Goal: Task Accomplishment & Management: Manage account settings

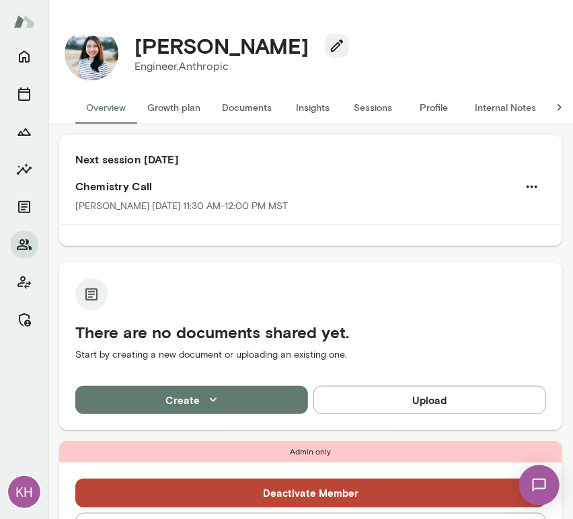
click at [382, 117] on button "Sessions" at bounding box center [373, 107] width 61 height 32
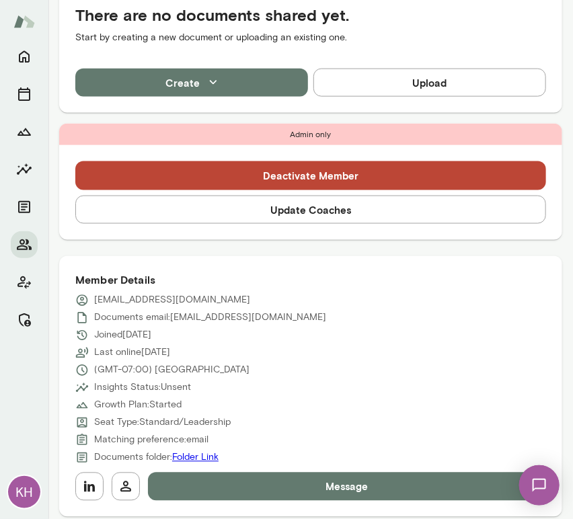
scroll to position [388, 0]
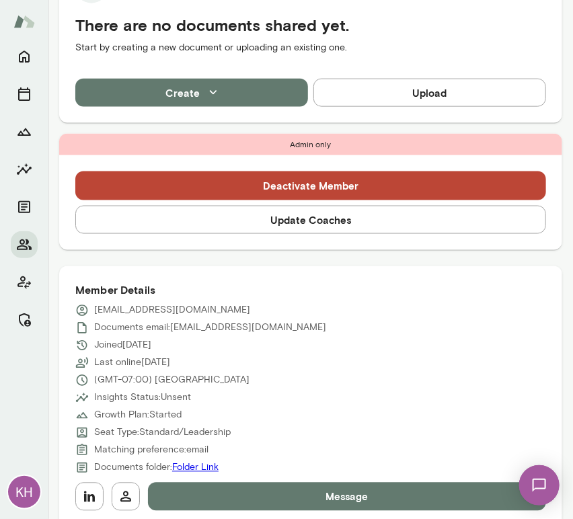
click at [253, 220] on button "Update Coaches" at bounding box center [310, 220] width 471 height 28
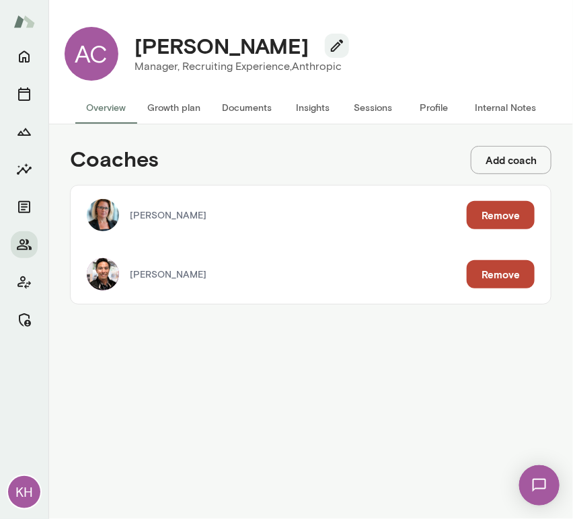
click at [486, 205] on button "Remove" at bounding box center [501, 215] width 68 height 28
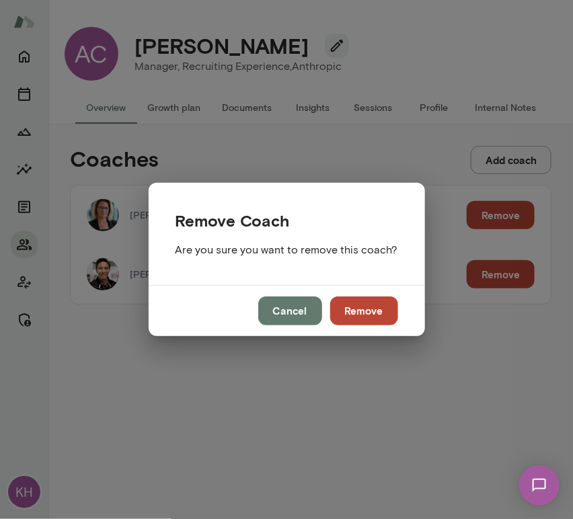
click at [348, 311] on button "Remove" at bounding box center [364, 311] width 68 height 28
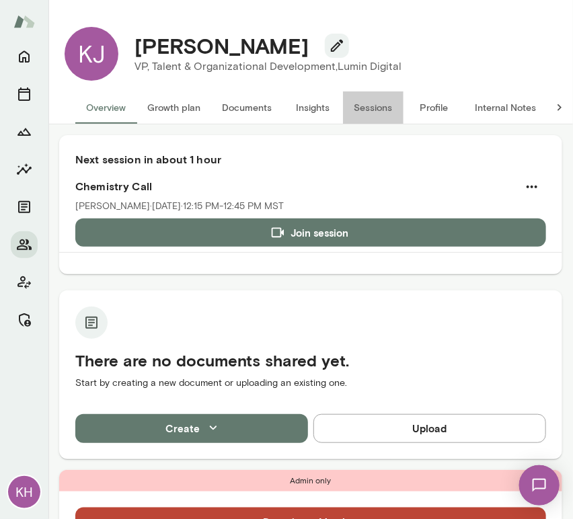
click at [382, 98] on button "Sessions" at bounding box center [373, 107] width 61 height 32
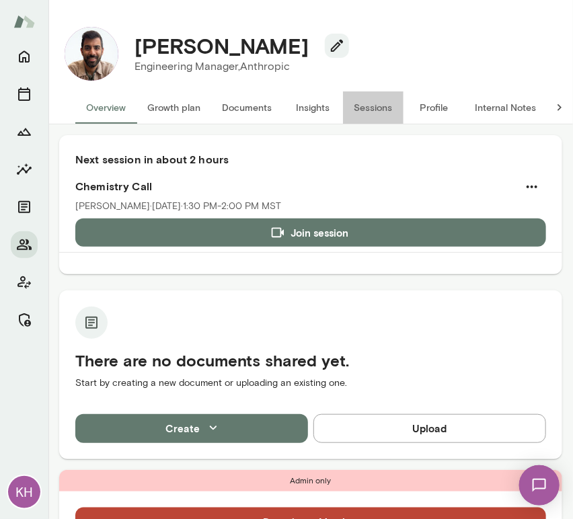
click at [374, 106] on button "Sessions" at bounding box center [373, 107] width 61 height 32
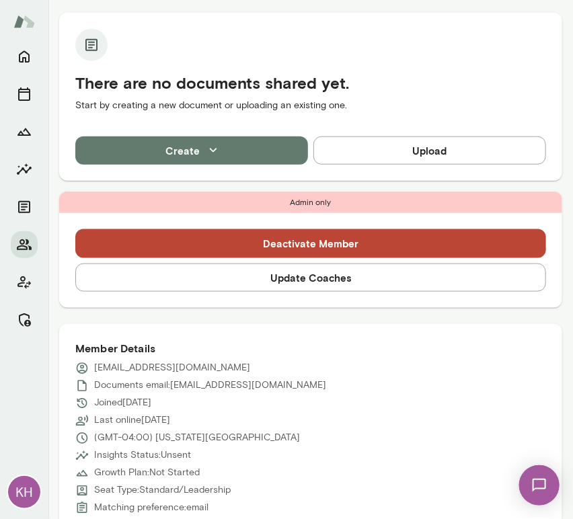
scroll to position [307, 0]
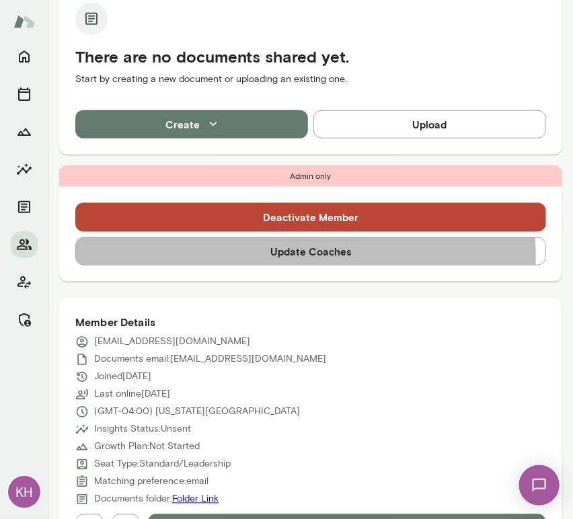
click at [237, 257] on button "Update Coaches" at bounding box center [310, 251] width 471 height 28
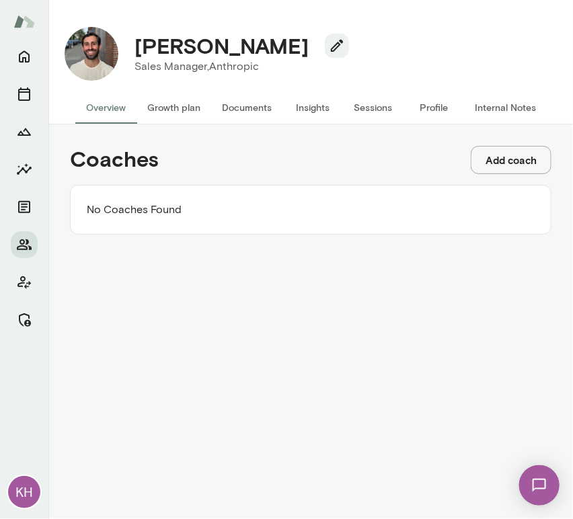
click at [503, 163] on button "Add coach" at bounding box center [511, 160] width 81 height 28
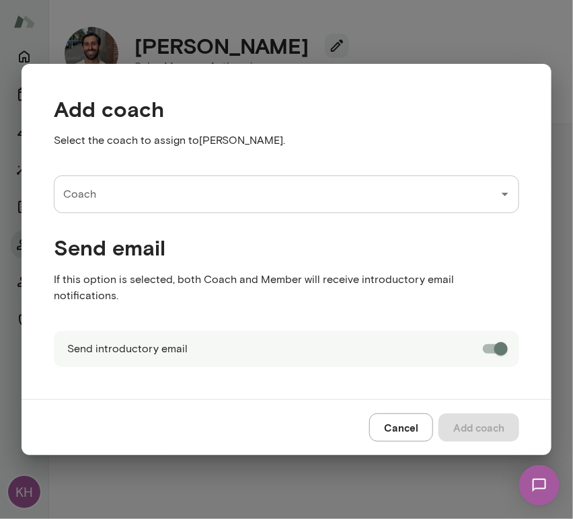
click at [165, 203] on input "Coach" at bounding box center [276, 195] width 433 height 26
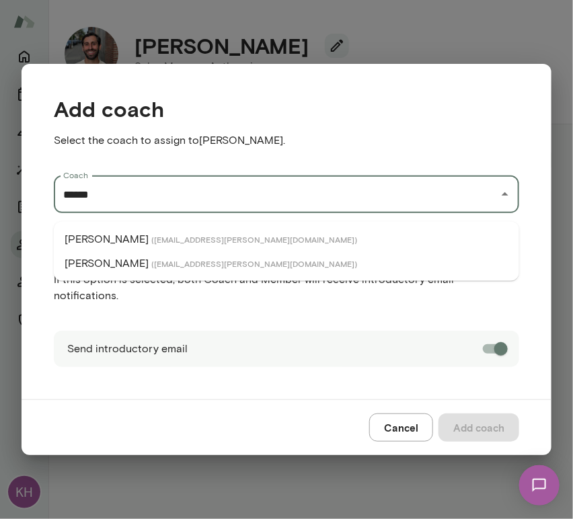
click at [94, 237] on p "[PERSON_NAME]" at bounding box center [107, 239] width 84 height 16
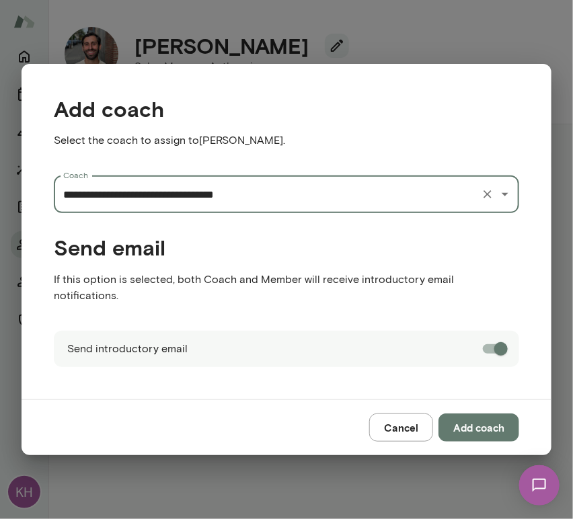
type input "**********"
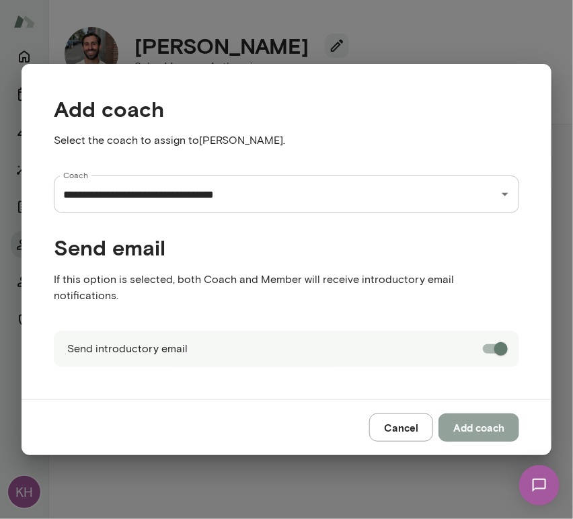
click at [469, 414] on button "Add coach" at bounding box center [479, 428] width 81 height 28
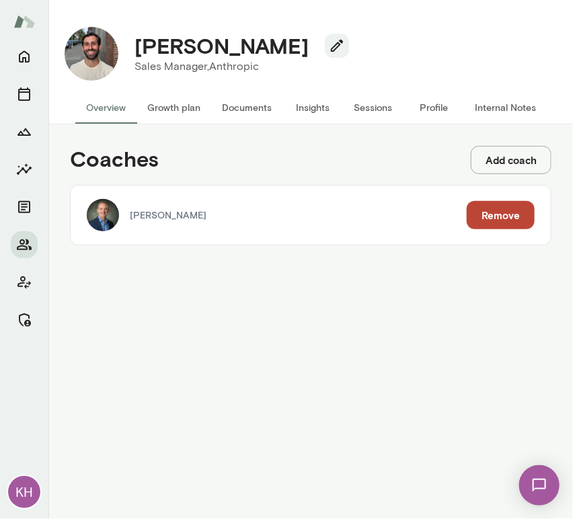
click at [499, 159] on button "Add coach" at bounding box center [511, 160] width 81 height 28
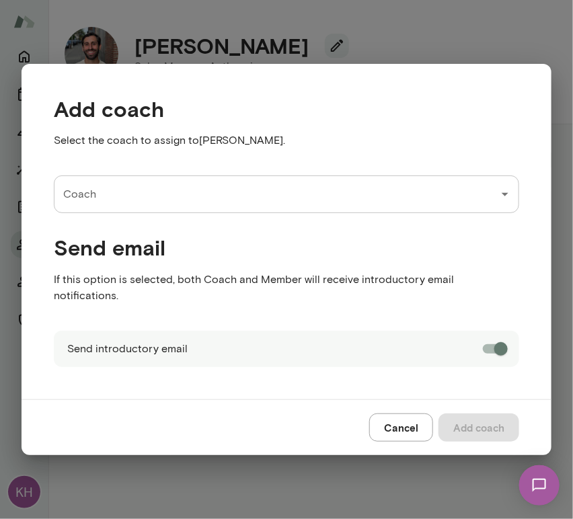
click at [188, 198] on input "Coach" at bounding box center [276, 195] width 433 height 26
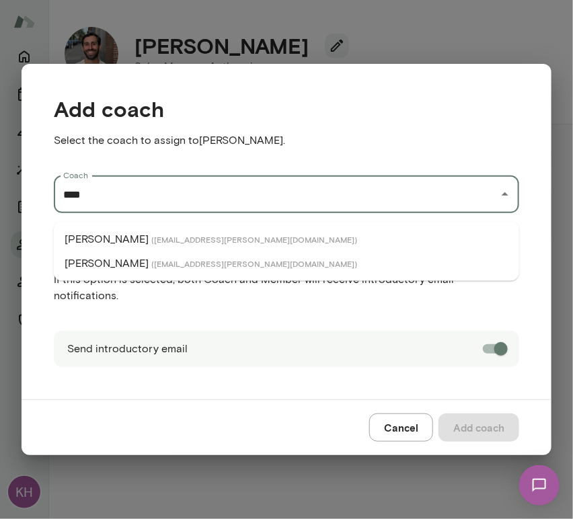
click at [151, 263] on span "( mattlane@mento.co )" at bounding box center [254, 263] width 206 height 11
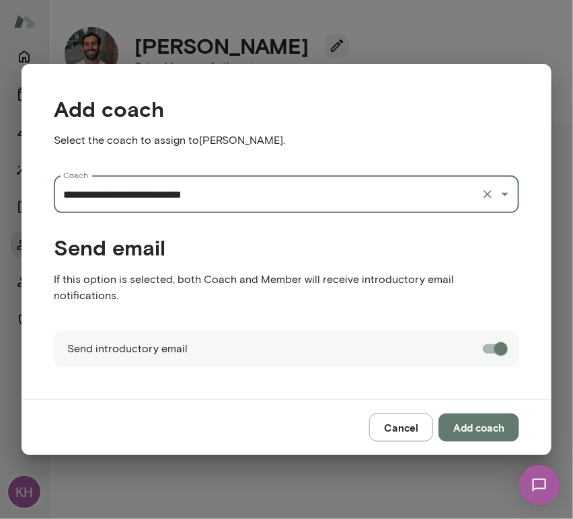
type input "**********"
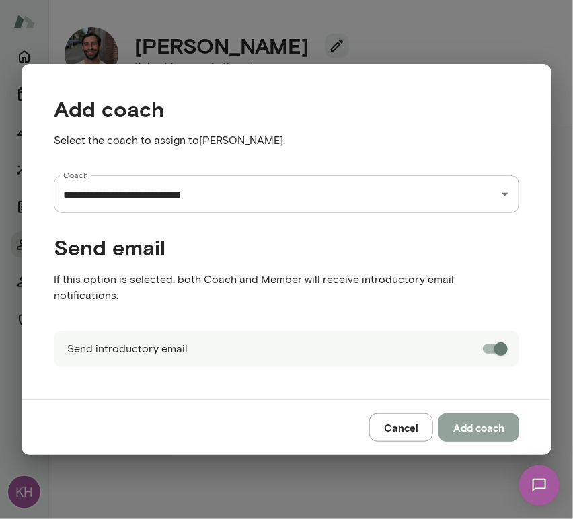
click at [480, 420] on button "Add coach" at bounding box center [479, 428] width 81 height 28
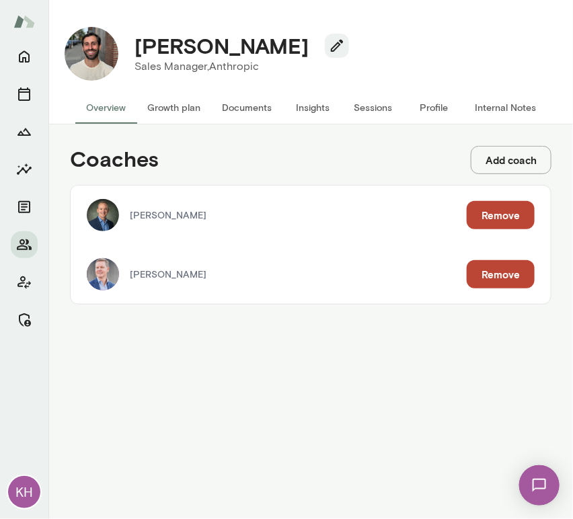
click at [479, 108] on button "Internal Notes" at bounding box center [505, 107] width 83 height 32
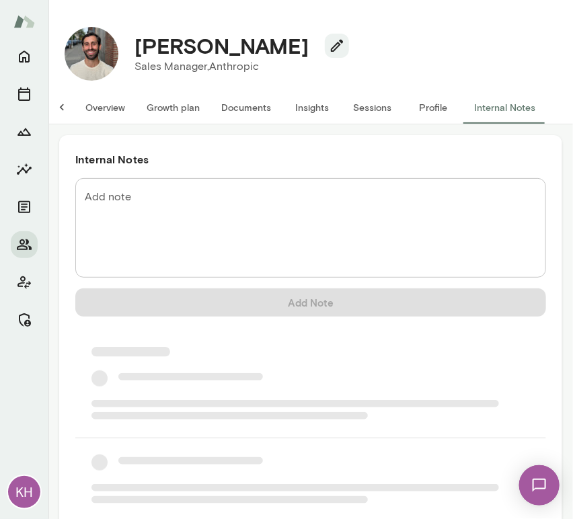
scroll to position [0, 11]
click at [204, 200] on textarea "Add note" at bounding box center [311, 228] width 452 height 77
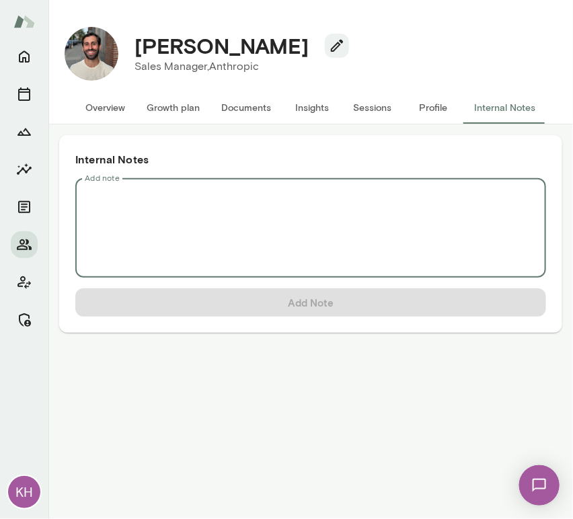
scroll to position [0, 0]
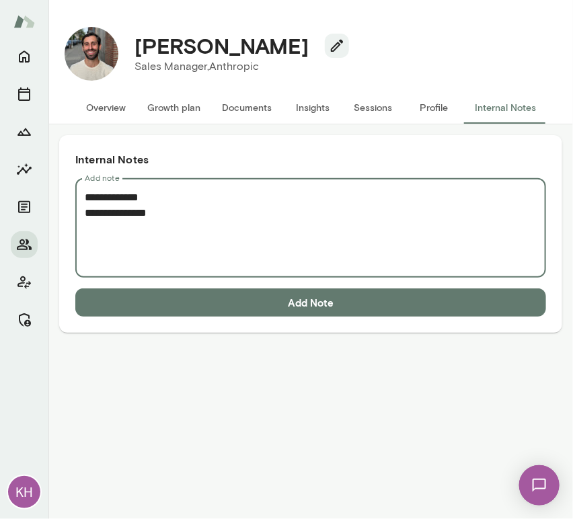
paste textarea "**********"
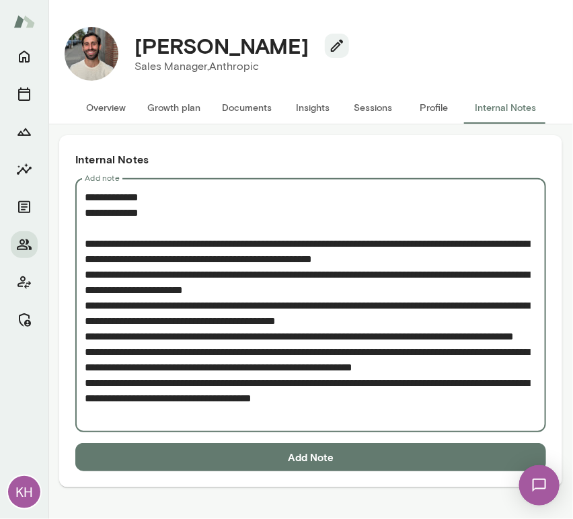
type textarea "**********"
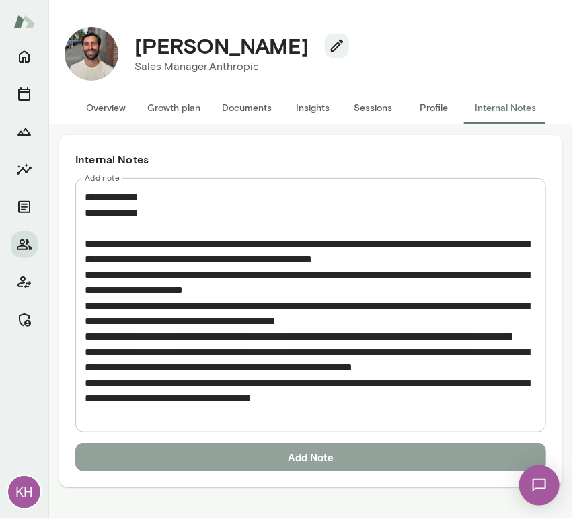
click at [281, 468] on button "Add Note" at bounding box center [310, 457] width 471 height 28
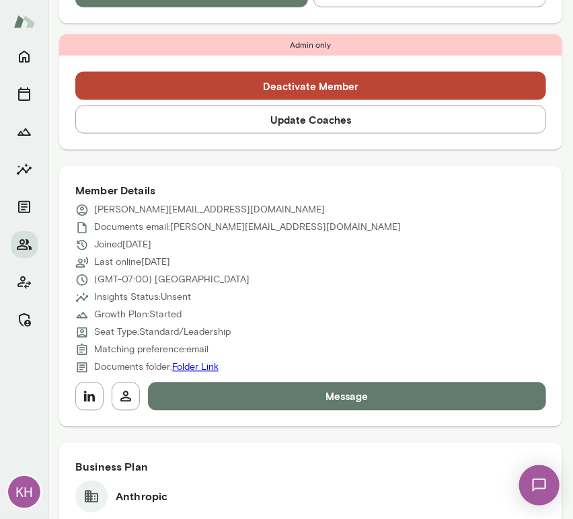
scroll to position [436, 0]
click at [290, 125] on button "Update Coaches" at bounding box center [310, 120] width 471 height 28
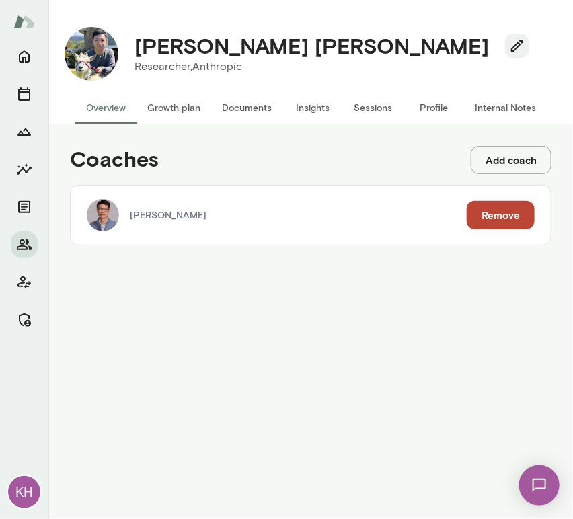
click at [496, 161] on button "Add coach" at bounding box center [511, 160] width 81 height 28
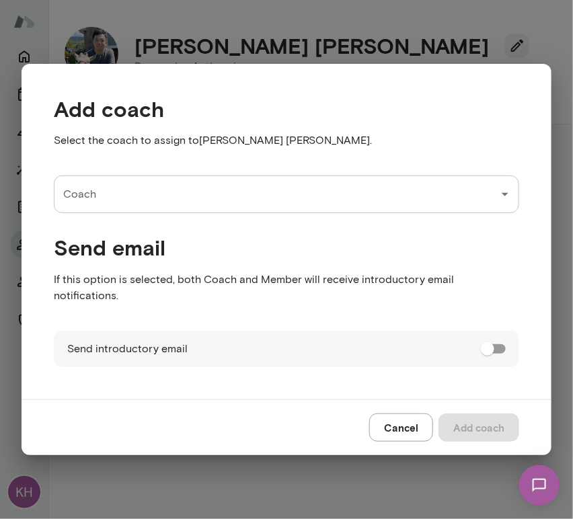
click at [157, 203] on input "Coach" at bounding box center [276, 195] width 433 height 26
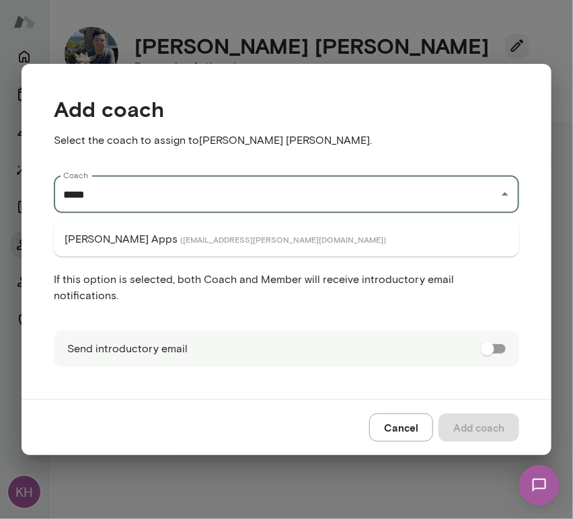
click at [98, 244] on p "[PERSON_NAME] Apps" at bounding box center [121, 239] width 113 height 16
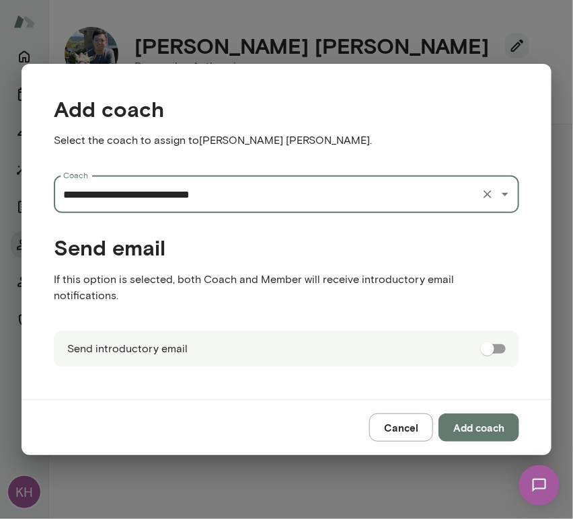
type input "**********"
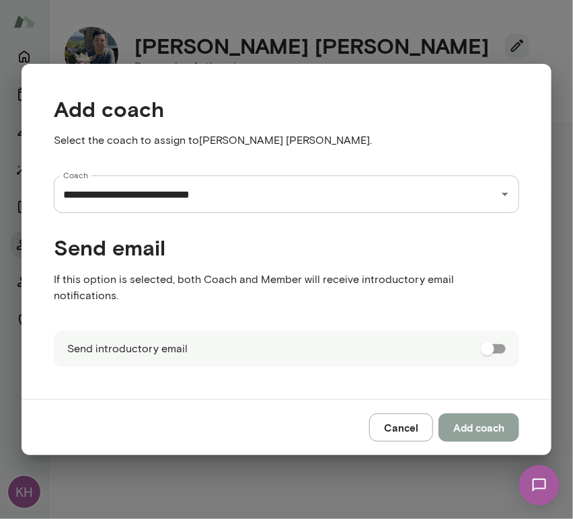
click at [472, 420] on button "Add coach" at bounding box center [479, 428] width 81 height 28
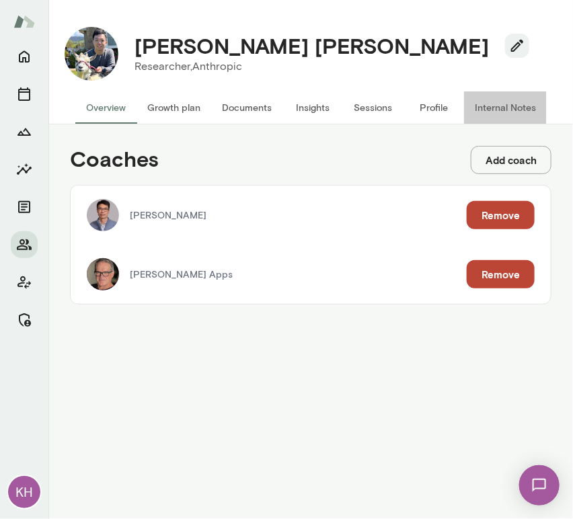
click at [489, 110] on button "Internal Notes" at bounding box center [505, 107] width 83 height 32
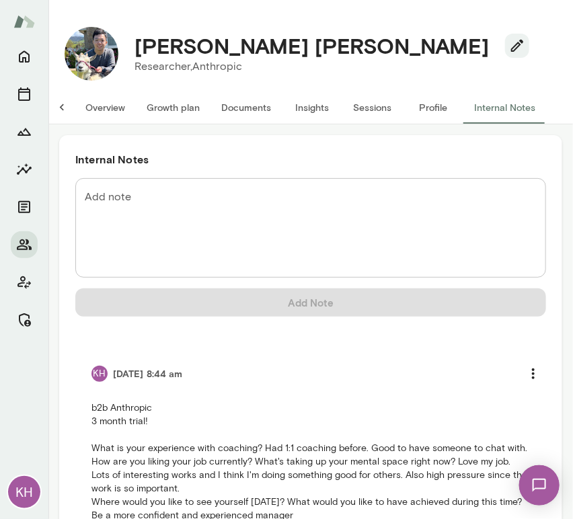
scroll to position [151, 0]
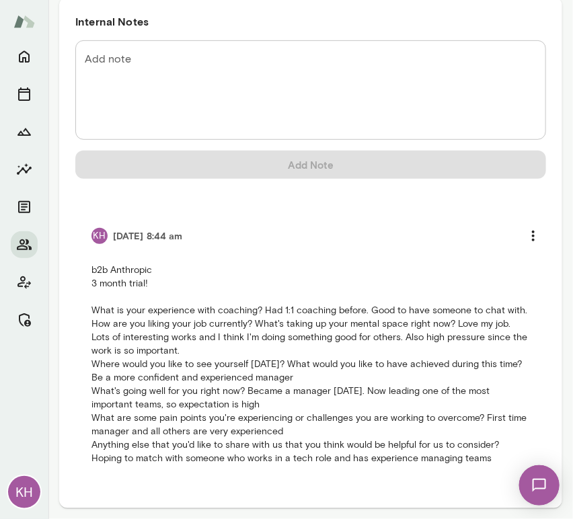
drag, startPoint x: 490, startPoint y: 459, endPoint x: 81, endPoint y: 252, distance: 458.2
click at [81, 252] on li "KH 9/18/25 at 8:44 am b2b Anthropic 3 month trial! What is your experience with…" at bounding box center [310, 344] width 471 height 276
copy p "b2b Anthropic 3 month trial! What is your experience with coaching? Had 1:1 coa…"
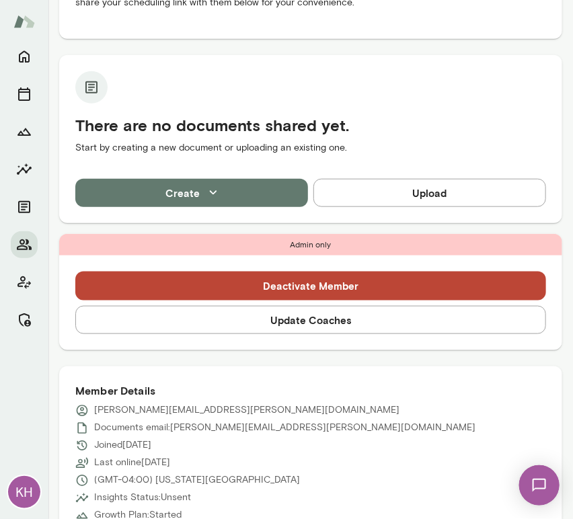
scroll to position [250, 0]
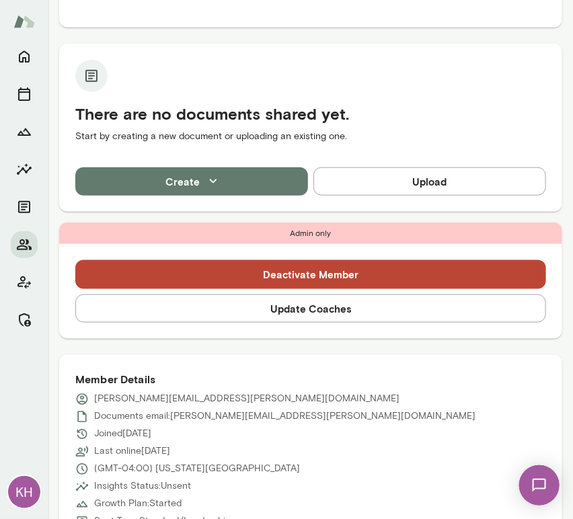
click at [237, 303] on button "Update Coaches" at bounding box center [310, 309] width 471 height 28
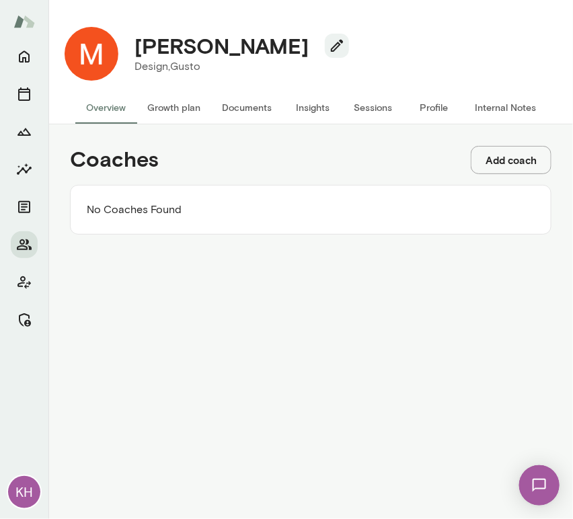
click at [501, 161] on button "Add coach" at bounding box center [511, 160] width 81 height 28
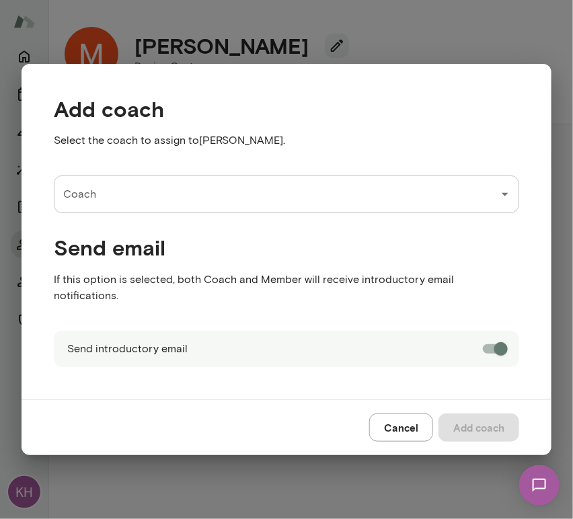
click at [123, 200] on input "Coach" at bounding box center [276, 195] width 433 height 26
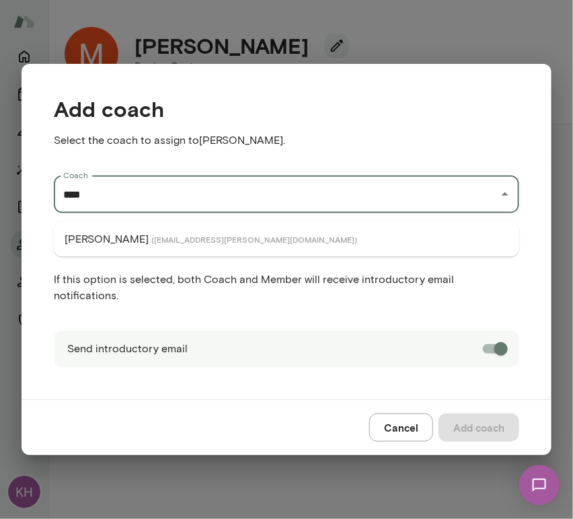
click at [127, 236] on p "[PERSON_NAME]" at bounding box center [107, 239] width 84 height 16
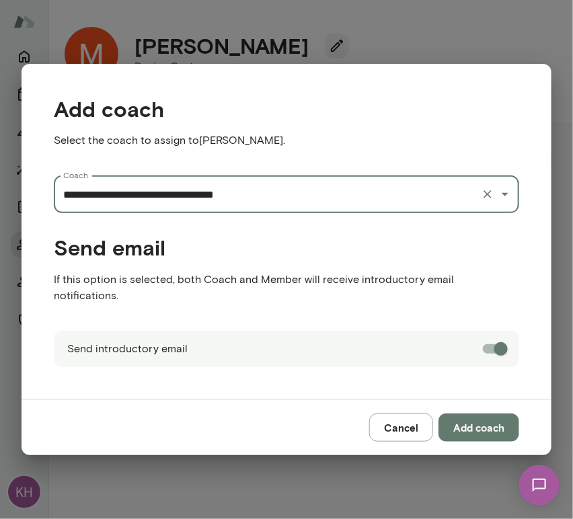
type input "**********"
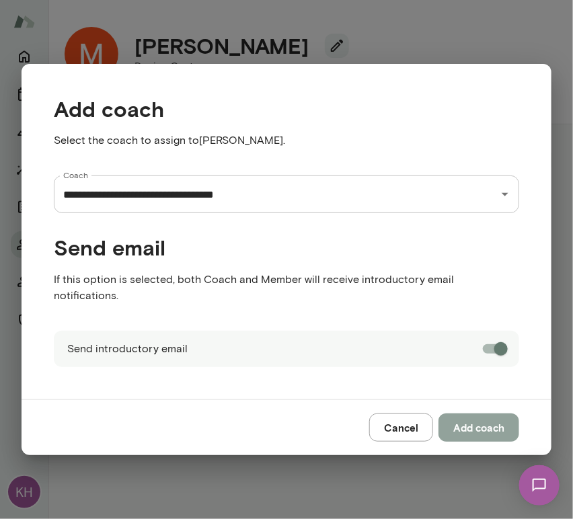
click at [472, 417] on button "Add coach" at bounding box center [479, 428] width 81 height 28
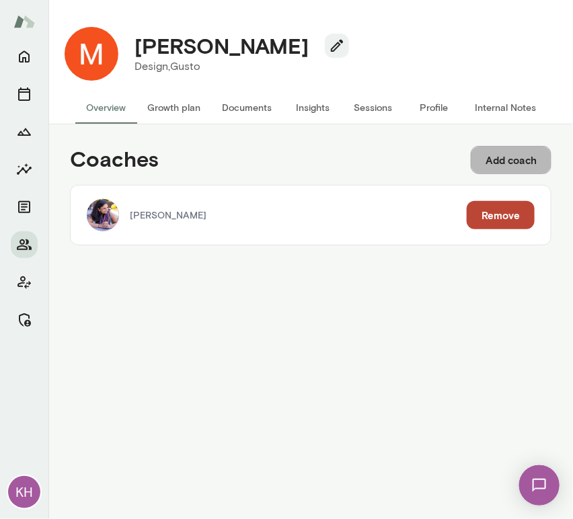
click at [499, 153] on button "Add coach" at bounding box center [511, 160] width 81 height 28
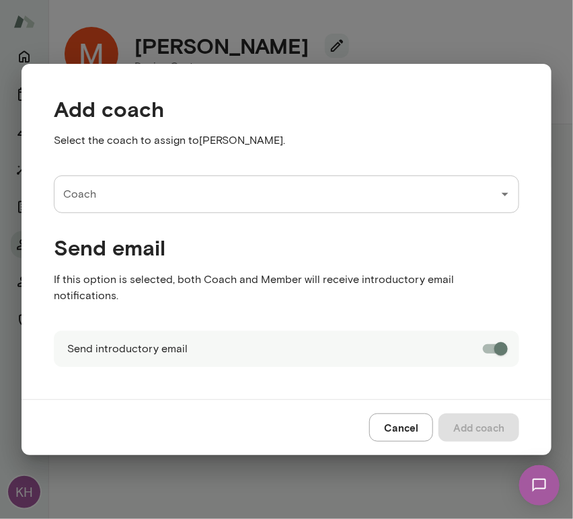
click at [200, 200] on input "Coach" at bounding box center [276, 195] width 433 height 26
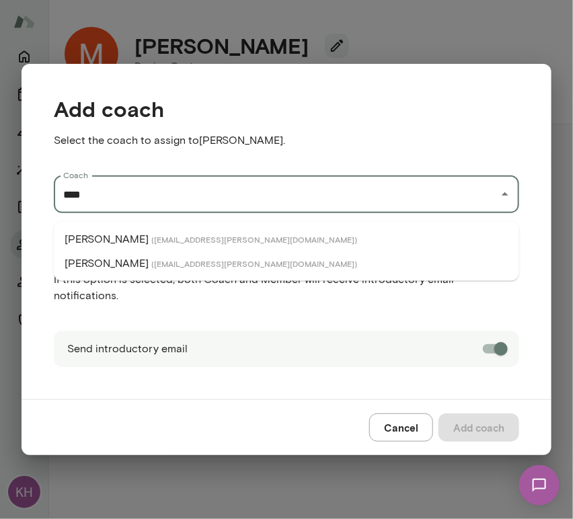
click at [119, 238] on li "[PERSON_NAME] ( [EMAIL_ADDRESS][PERSON_NAME][DOMAIN_NAME] )" at bounding box center [287, 239] width 466 height 24
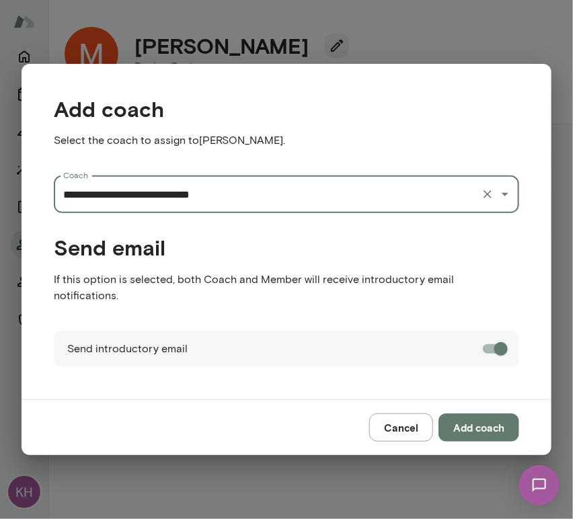
type input "**********"
click at [506, 422] on button "Add coach" at bounding box center [479, 428] width 81 height 28
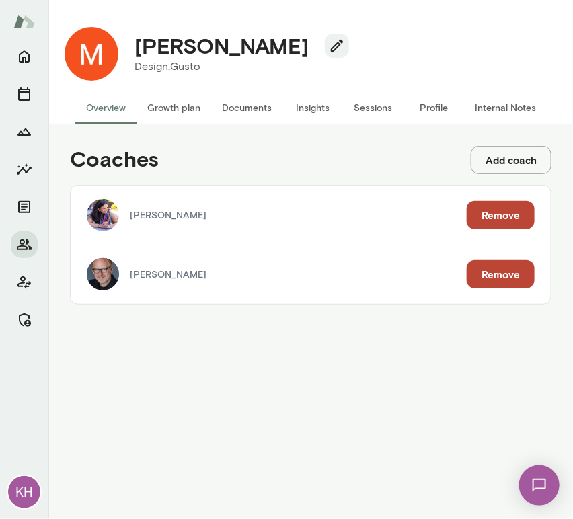
click at [493, 104] on button "Internal Notes" at bounding box center [505, 107] width 83 height 32
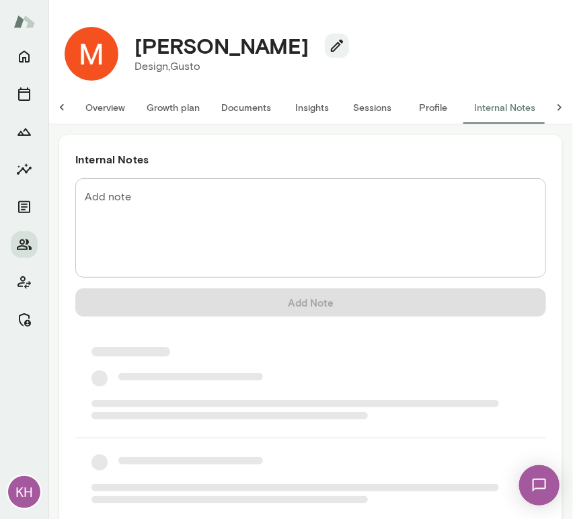
scroll to position [0, 11]
click at [168, 198] on textarea "Add note" at bounding box center [311, 228] width 452 height 77
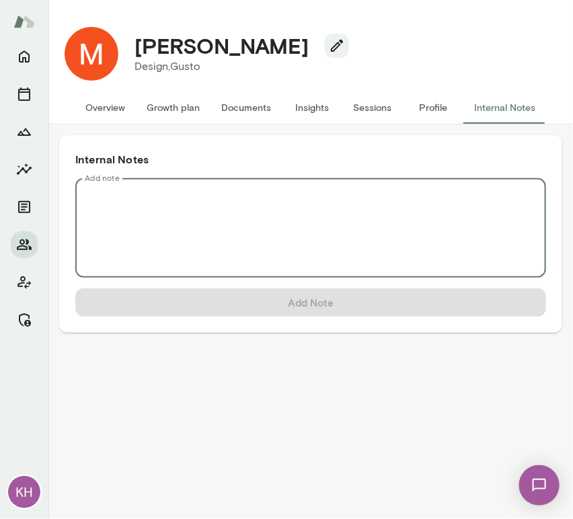
scroll to position [0, 0]
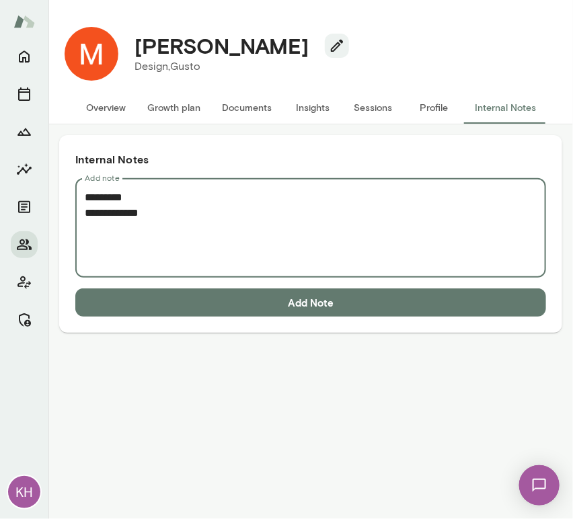
paste textarea "**********"
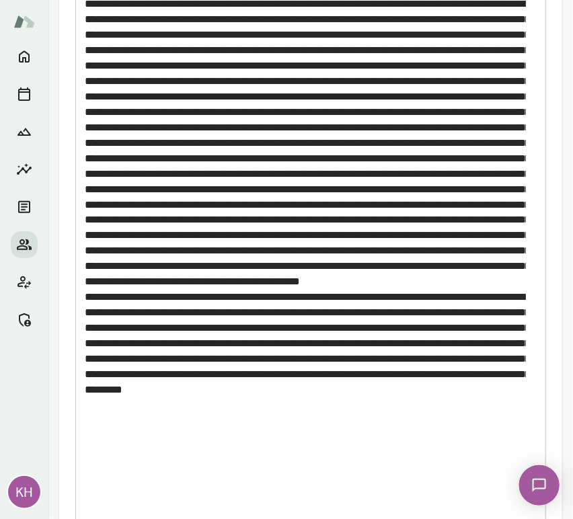
scroll to position [505, 0]
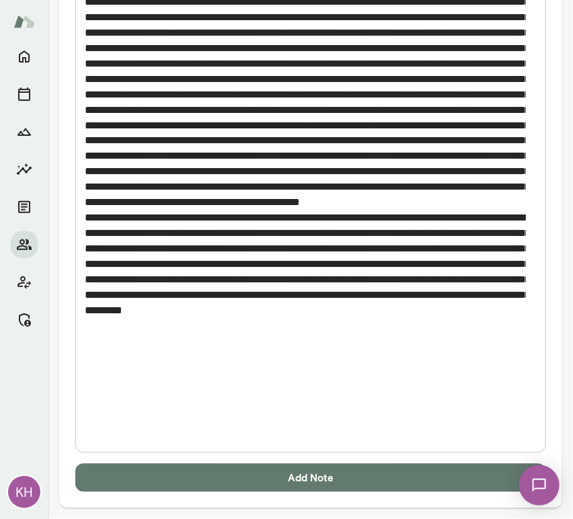
click at [254, 442] on div "* Add note" at bounding box center [310, 63] width 471 height 780
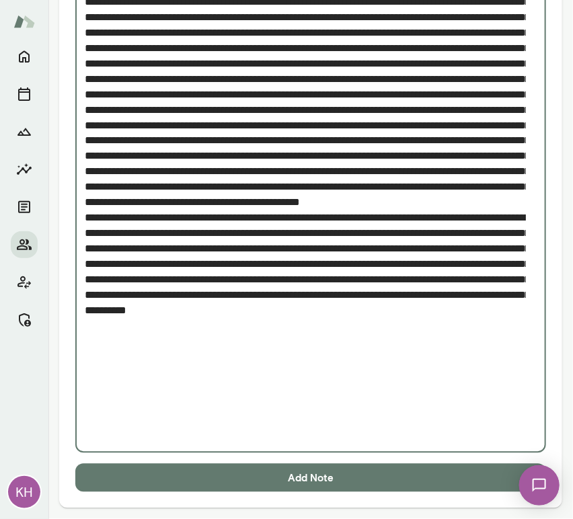
paste textarea "**********"
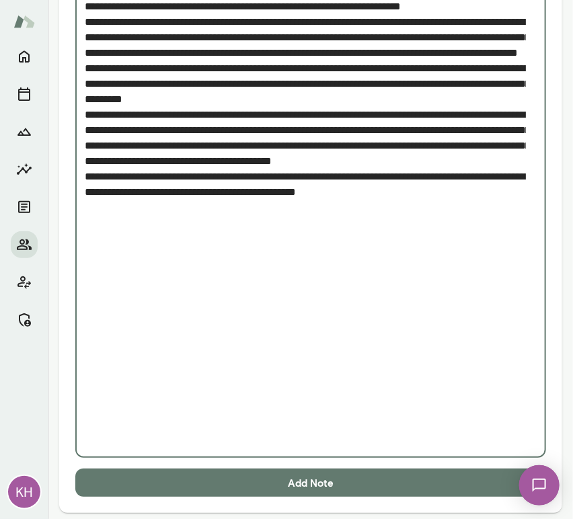
scroll to position [1124, 0]
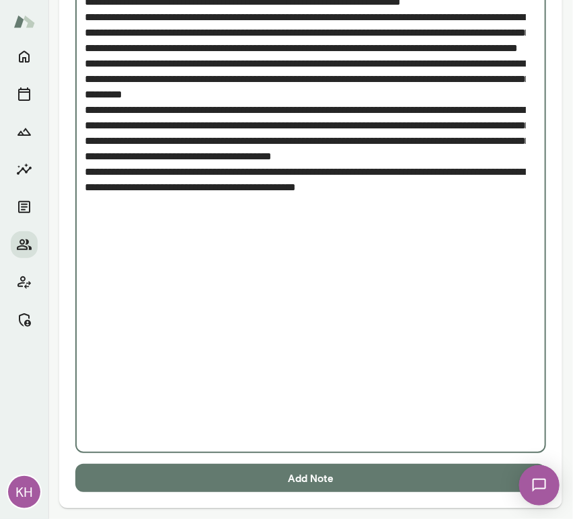
type textarea "**********"
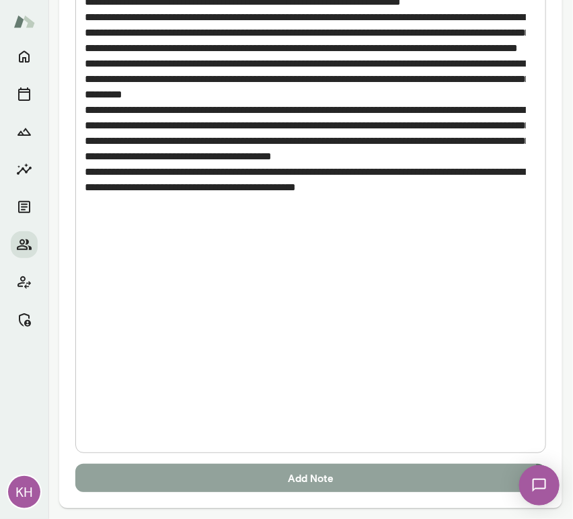
click at [269, 478] on button "Add Note" at bounding box center [310, 478] width 471 height 28
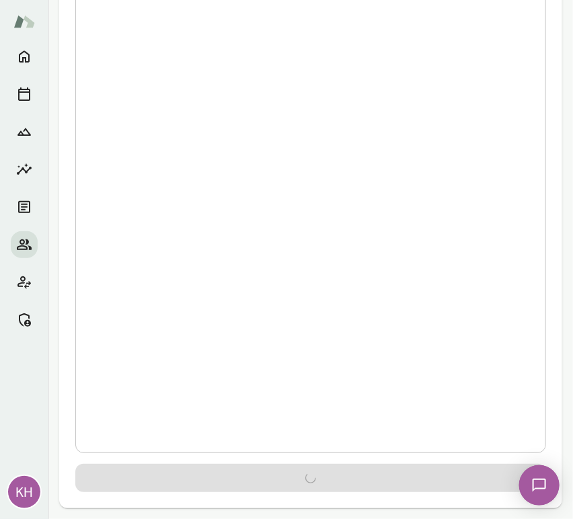
scroll to position [0, 0]
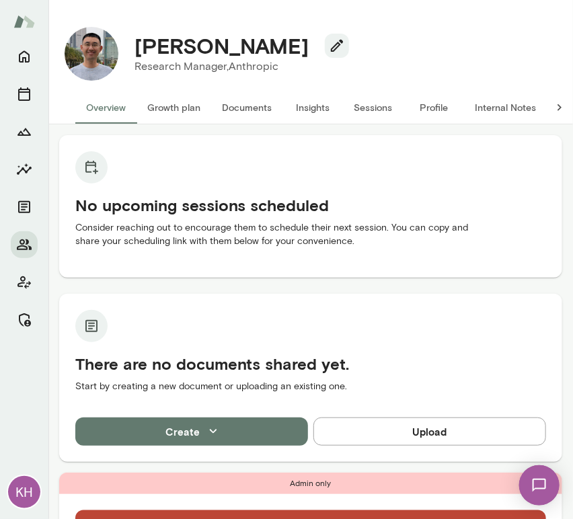
scroll to position [224, 0]
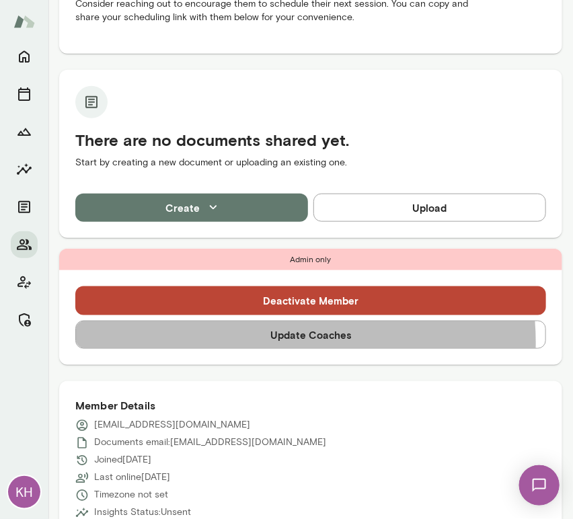
click at [270, 342] on button "Update Coaches" at bounding box center [310, 335] width 471 height 28
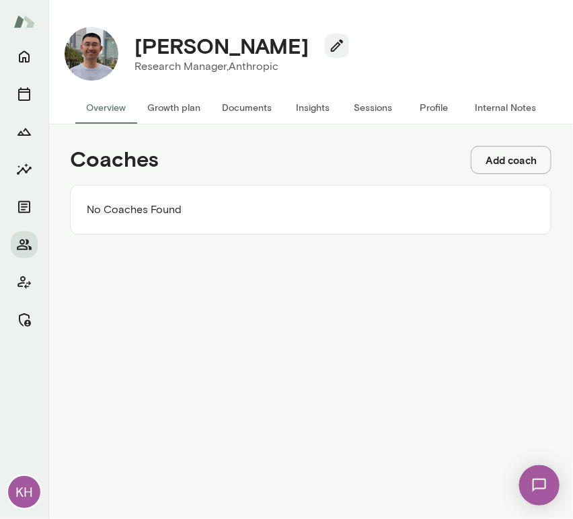
click at [496, 163] on button "Add coach" at bounding box center [511, 160] width 81 height 28
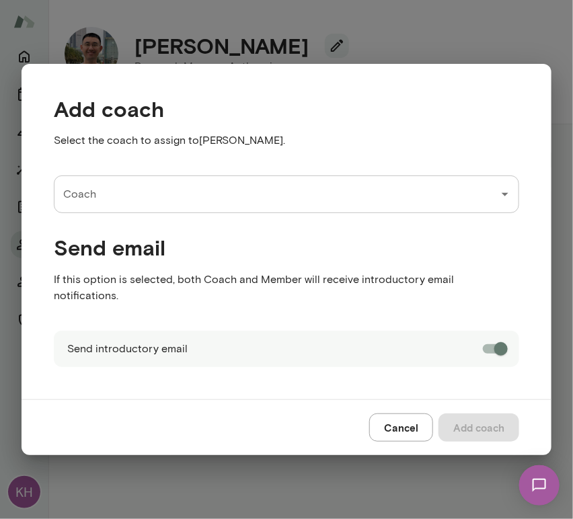
click at [178, 207] on input "Coach" at bounding box center [276, 195] width 433 height 26
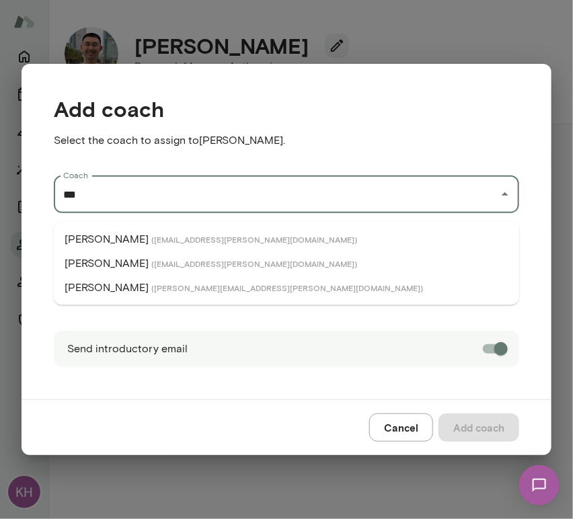
click at [151, 235] on span "( annabethke@mento.co )" at bounding box center [254, 239] width 206 height 11
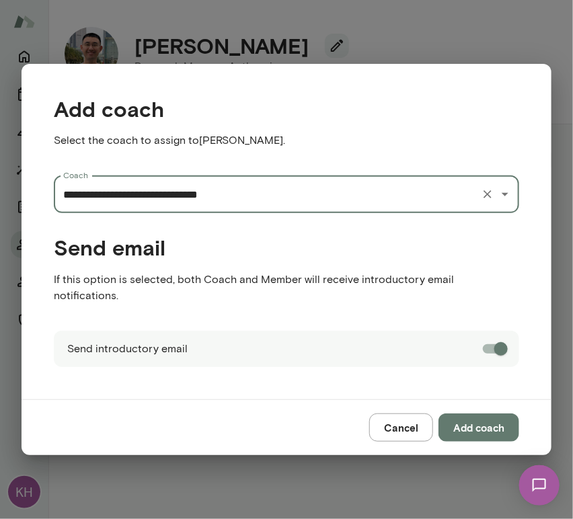
type input "**********"
click at [472, 418] on button "Add coach" at bounding box center [479, 428] width 81 height 28
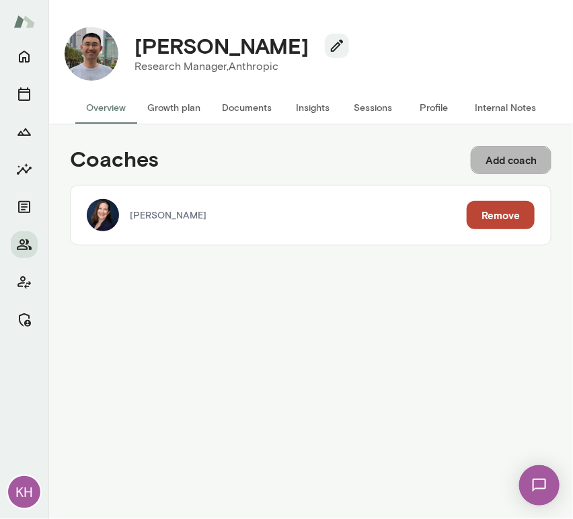
click at [495, 155] on button "Add coach" at bounding box center [511, 160] width 81 height 28
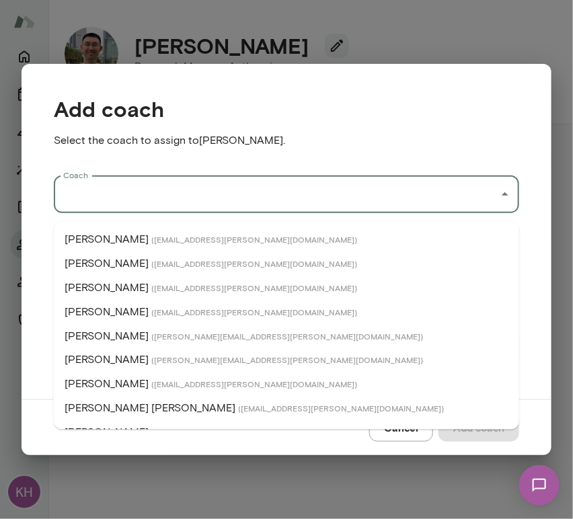
click at [108, 201] on input "Coach" at bounding box center [276, 195] width 433 height 26
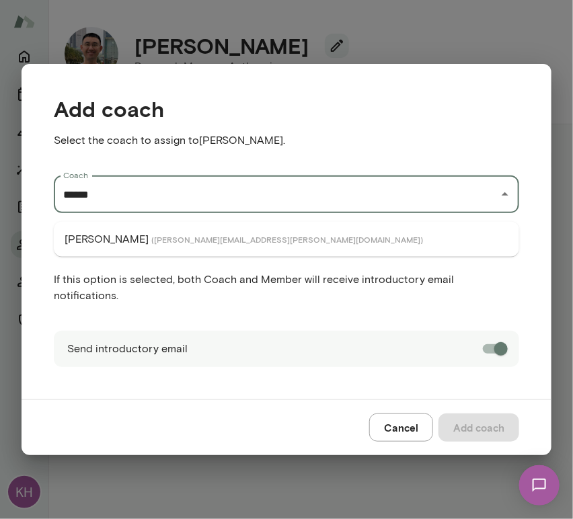
click at [118, 239] on p "[PERSON_NAME]" at bounding box center [107, 239] width 84 height 16
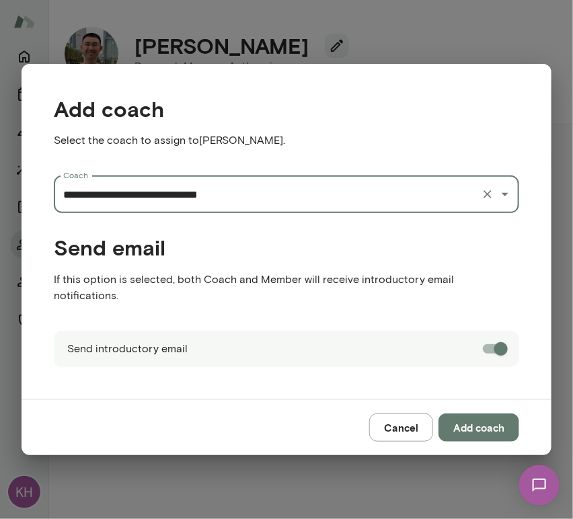
type input "**********"
click at [490, 417] on button "Add coach" at bounding box center [479, 428] width 81 height 28
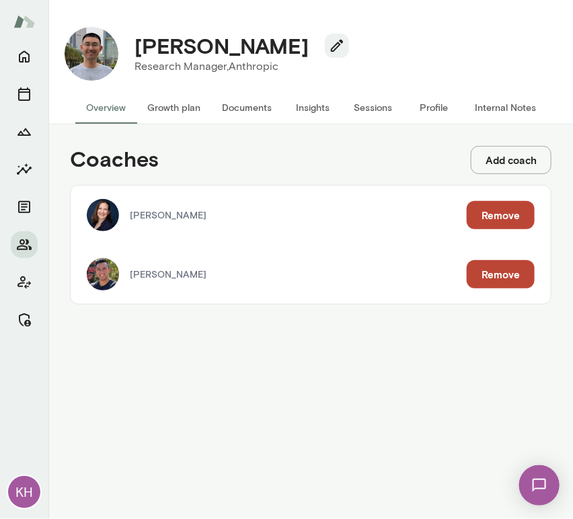
click at [506, 109] on button "Internal Notes" at bounding box center [505, 107] width 83 height 32
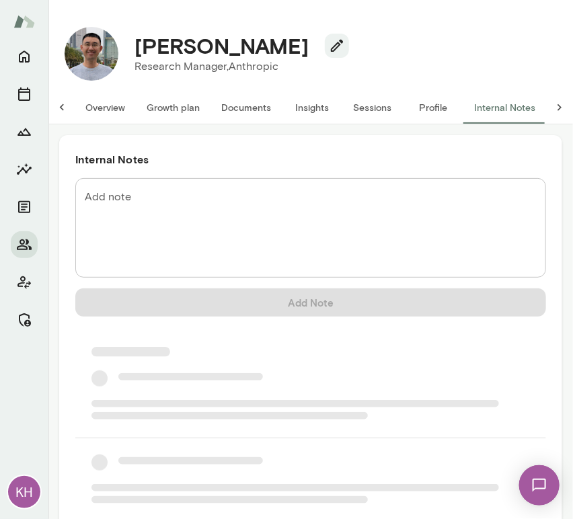
scroll to position [0, 11]
click at [153, 197] on textarea "Add note" at bounding box center [311, 228] width 452 height 77
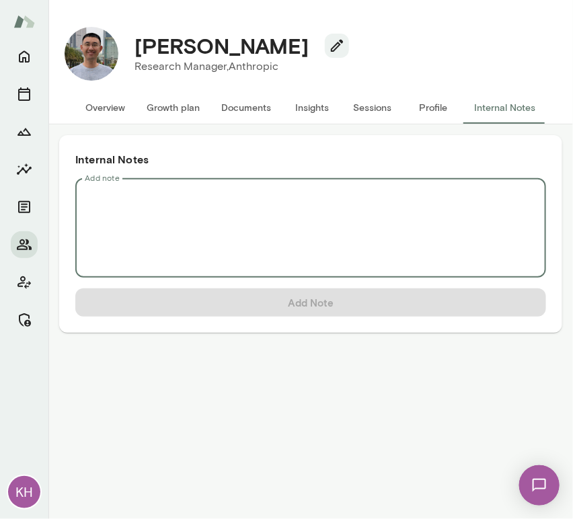
scroll to position [0, 0]
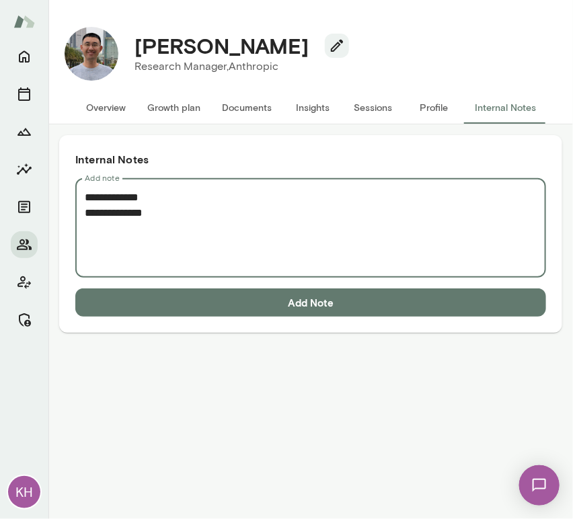
paste textarea "**********"
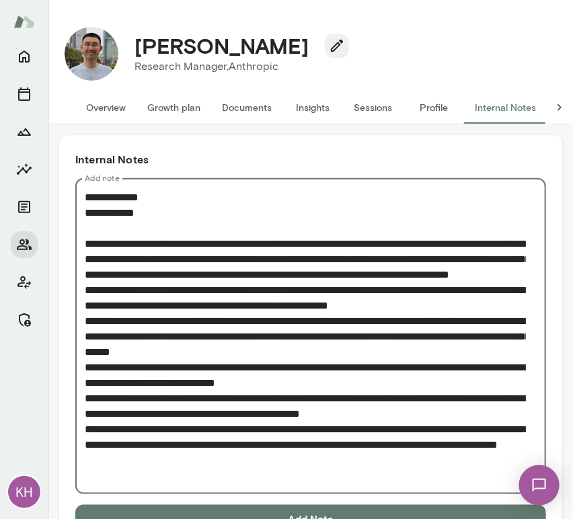
click at [159, 219] on textarea "Add note" at bounding box center [305, 337] width 441 height 294
type textarea "**********"
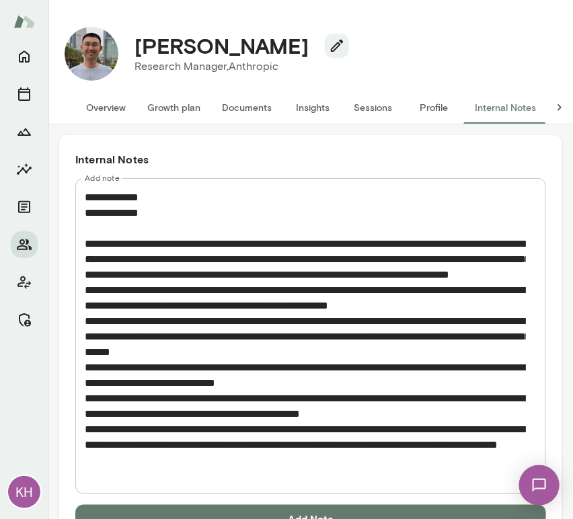
scroll to position [40, 0]
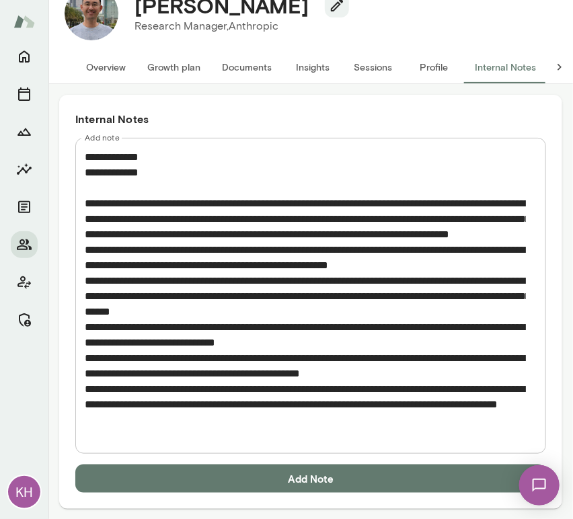
click at [235, 479] on button "Add Note" at bounding box center [310, 479] width 471 height 28
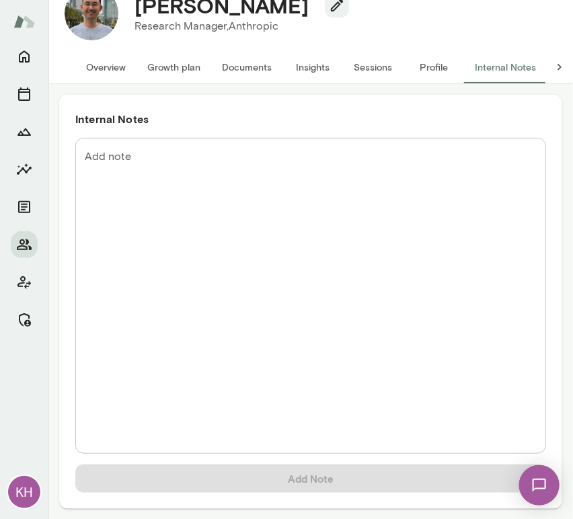
scroll to position [0, 0]
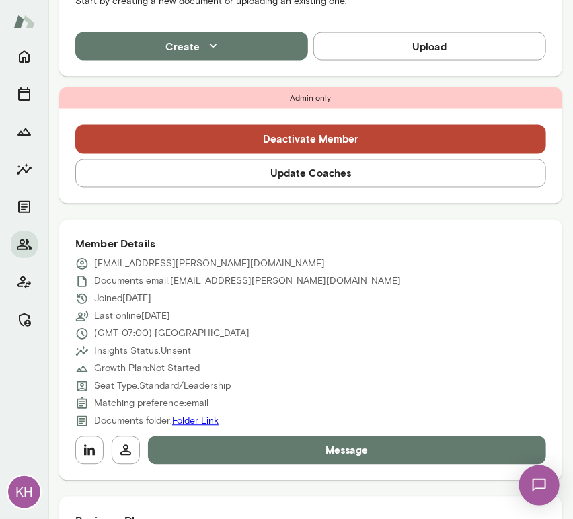
scroll to position [514, 0]
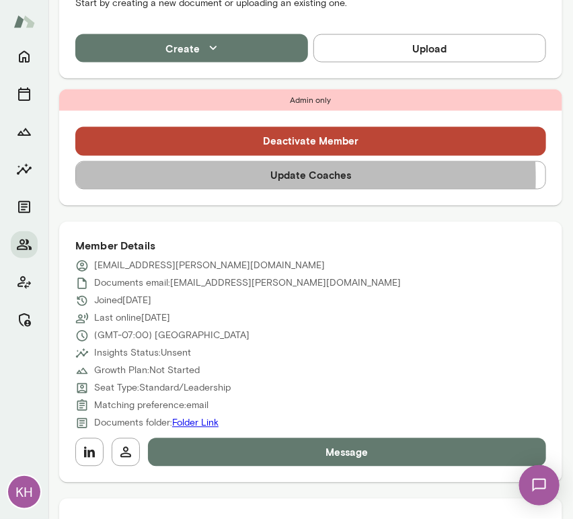
click at [208, 178] on button "Update Coaches" at bounding box center [310, 175] width 471 height 28
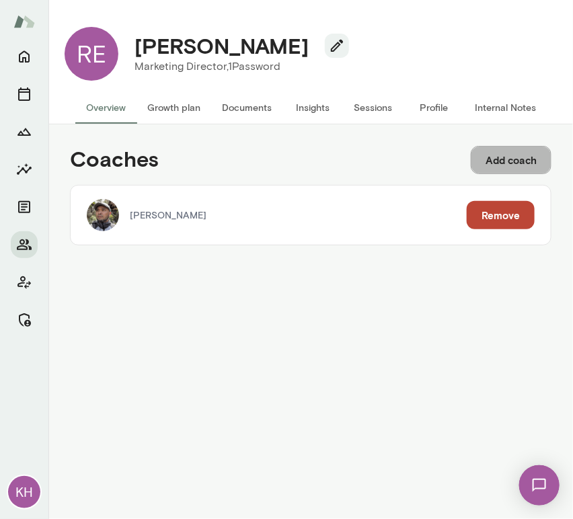
click at [510, 168] on button "Add coach" at bounding box center [511, 160] width 81 height 28
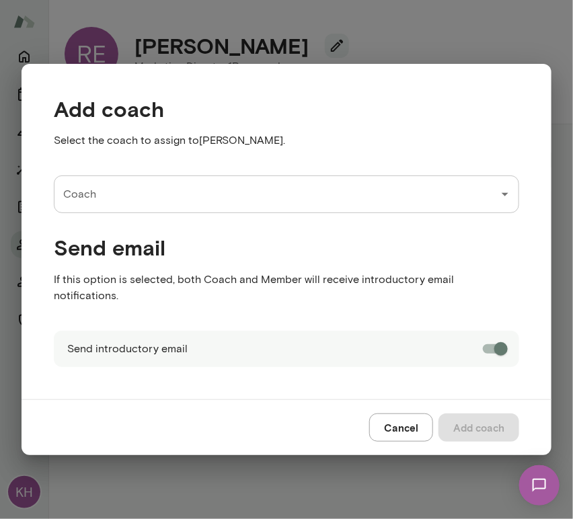
click at [123, 205] on input "Coach" at bounding box center [276, 195] width 433 height 26
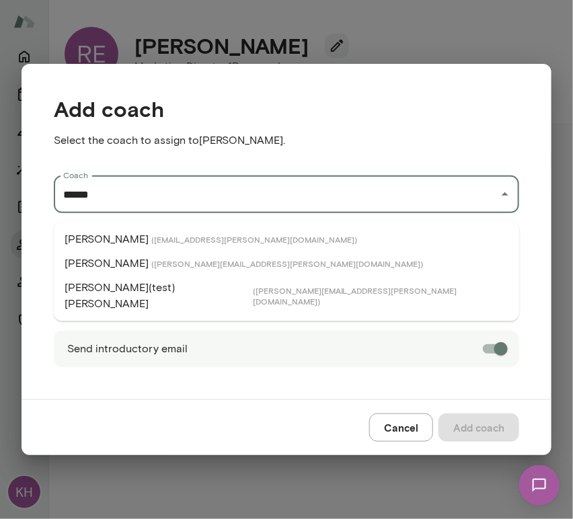
click at [151, 237] on span "( [EMAIL_ADDRESS][PERSON_NAME][DOMAIN_NAME] )" at bounding box center [254, 239] width 206 height 11
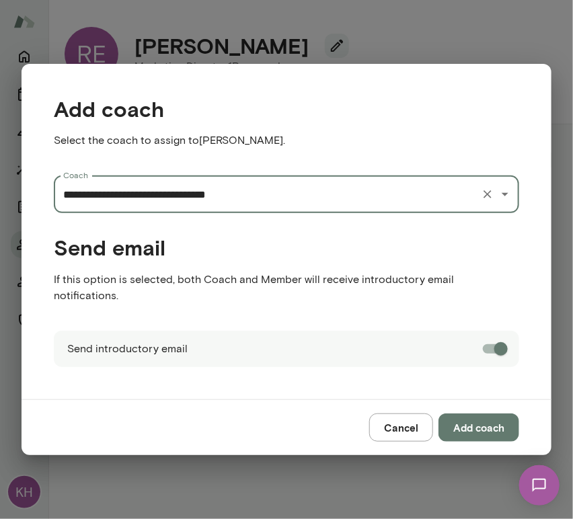
type input "**********"
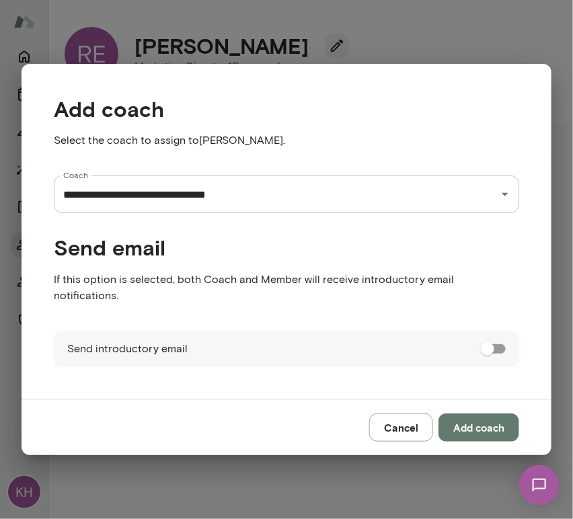
click at [473, 415] on button "Add coach" at bounding box center [479, 428] width 81 height 28
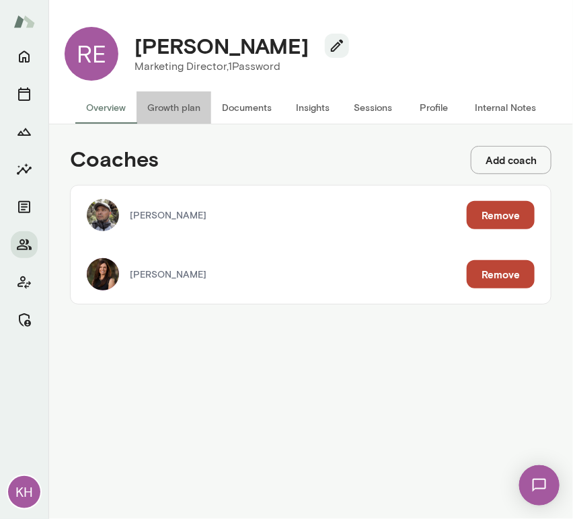
click at [163, 113] on button "Growth plan" at bounding box center [174, 107] width 75 height 32
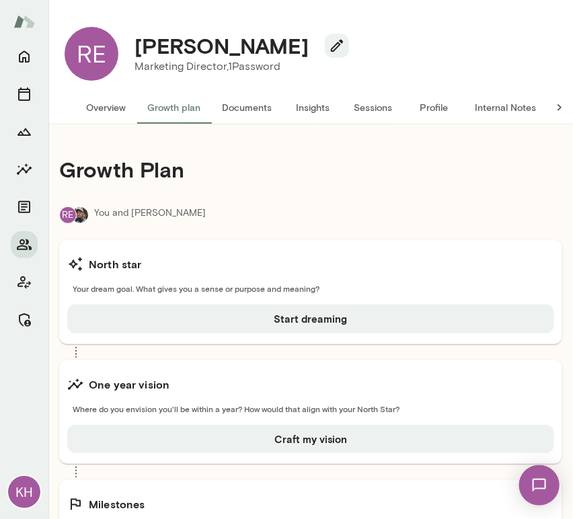
click at [108, 108] on button "Overview" at bounding box center [105, 107] width 61 height 32
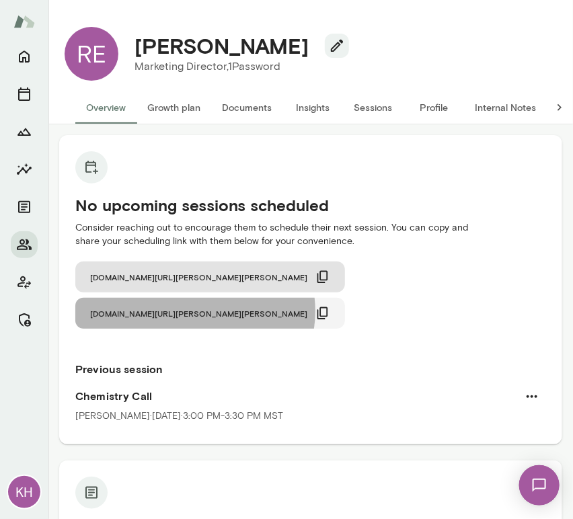
click at [330, 306] on icon "button" at bounding box center [323, 313] width 15 height 15
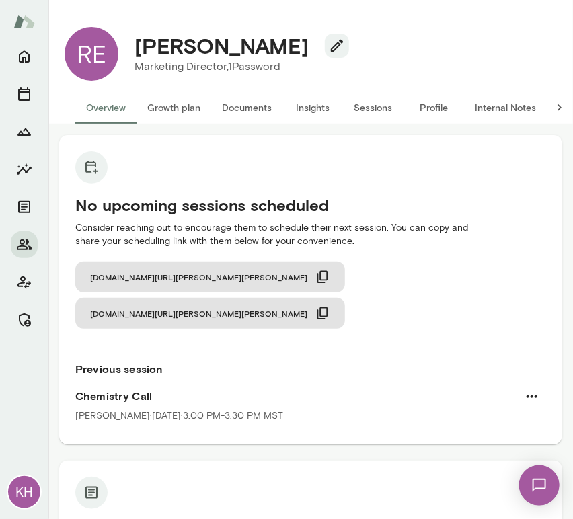
click at [500, 110] on button "Internal Notes" at bounding box center [505, 107] width 83 height 32
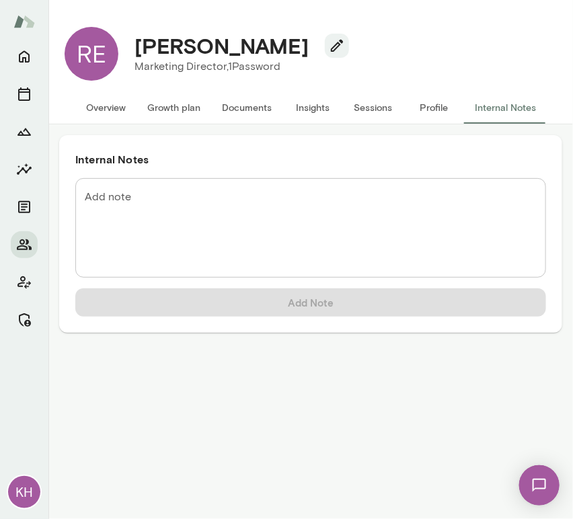
click at [229, 382] on div "Internal Notes Add note * Add note Add Note" at bounding box center [310, 321] width 525 height 395
click at [429, 105] on button "Profile" at bounding box center [434, 107] width 61 height 32
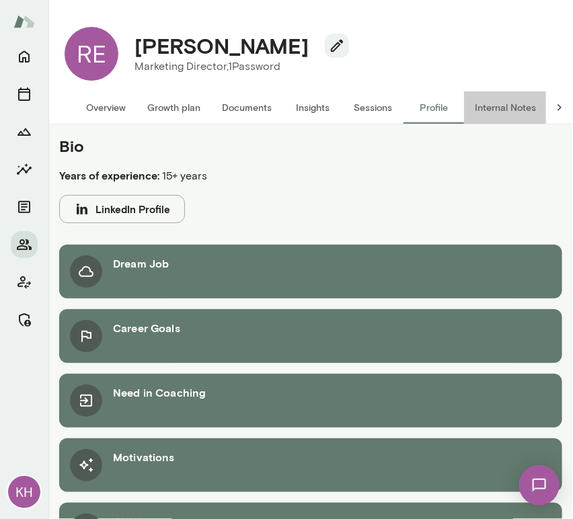
click at [490, 107] on button "Internal Notes" at bounding box center [505, 107] width 83 height 32
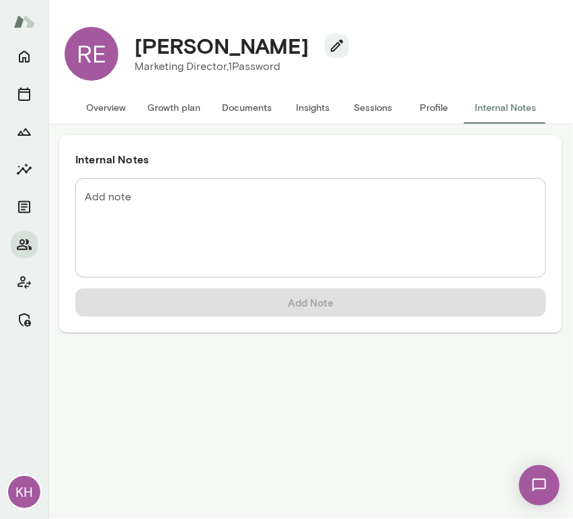
click at [265, 215] on textarea "Add note" at bounding box center [311, 228] width 452 height 77
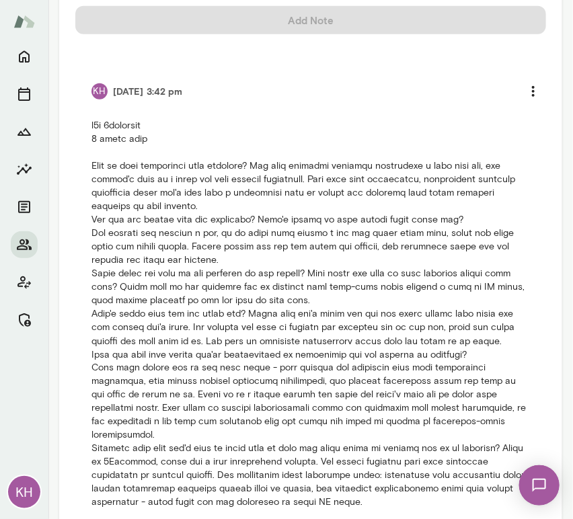
scroll to position [326, 0]
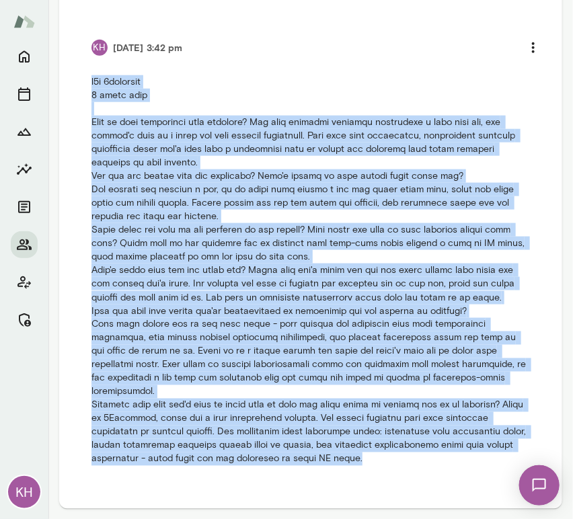
drag, startPoint x: 370, startPoint y: 460, endPoint x: 76, endPoint y: 83, distance: 477.9
click at [76, 83] on li "KH [DATE] 3:42 pm" at bounding box center [310, 249] width 471 height 464
copy p "b2b 1password 6 month term What is your experience with coaching? Had some info…"
